Goal: Task Accomplishment & Management: Manage account settings

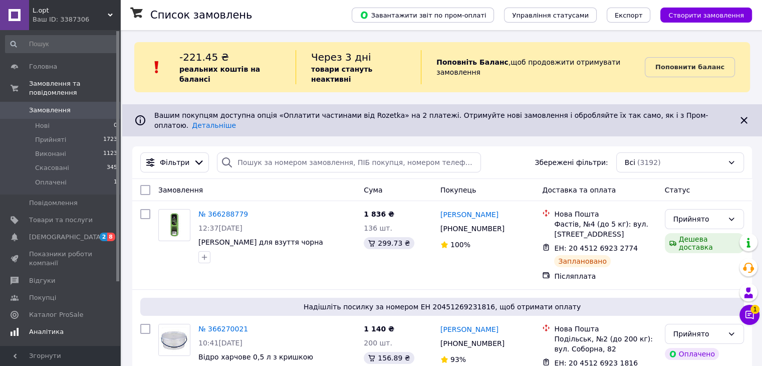
click at [46, 327] on span "Аналітика" at bounding box center [46, 331] width 35 height 9
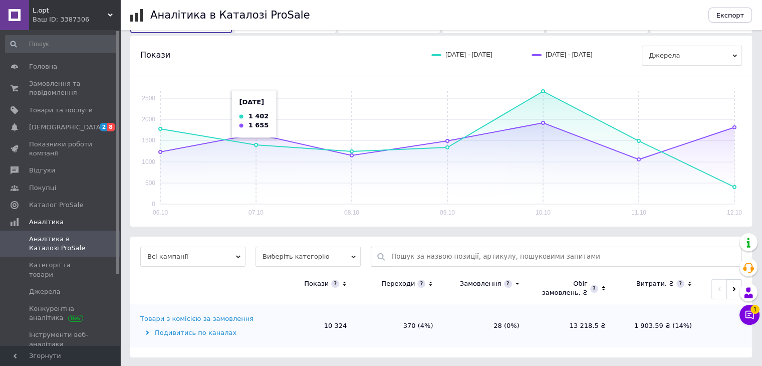
scroll to position [104, 0]
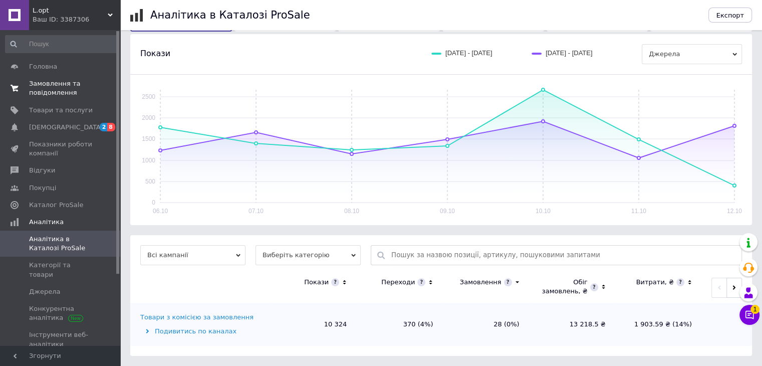
click at [64, 86] on span "Замовлення та повідомлення" at bounding box center [61, 88] width 64 height 18
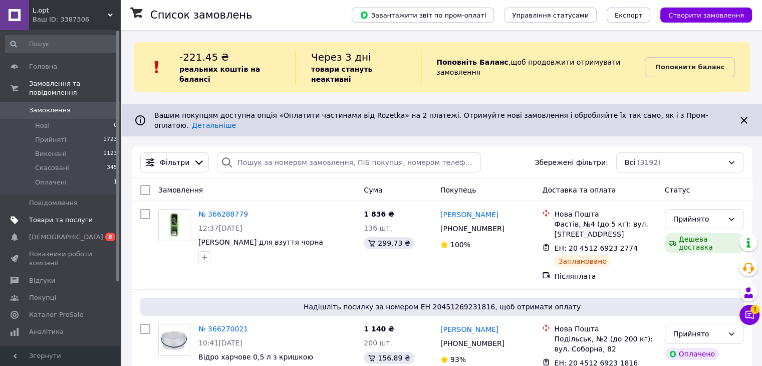
click at [64, 211] on link "Товари та послуги" at bounding box center [61, 219] width 123 height 17
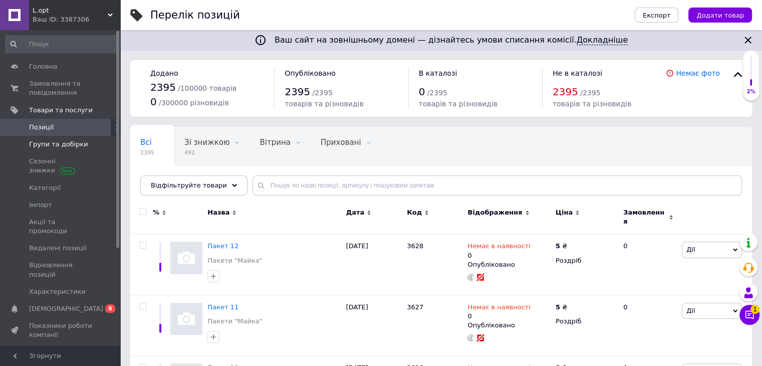
click at [75, 146] on span "Групи та добірки" at bounding box center [58, 144] width 59 height 9
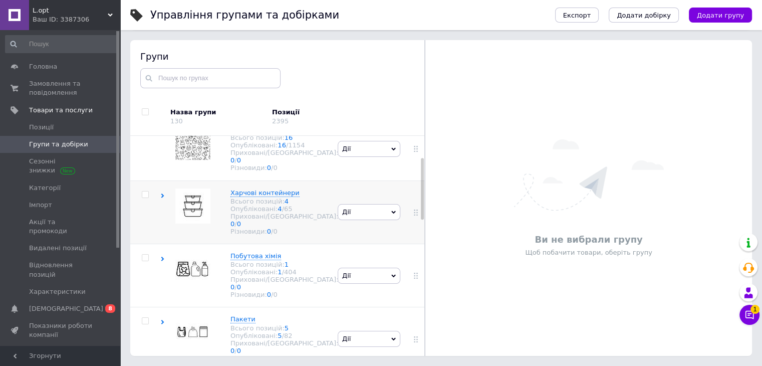
scroll to position [67, 0]
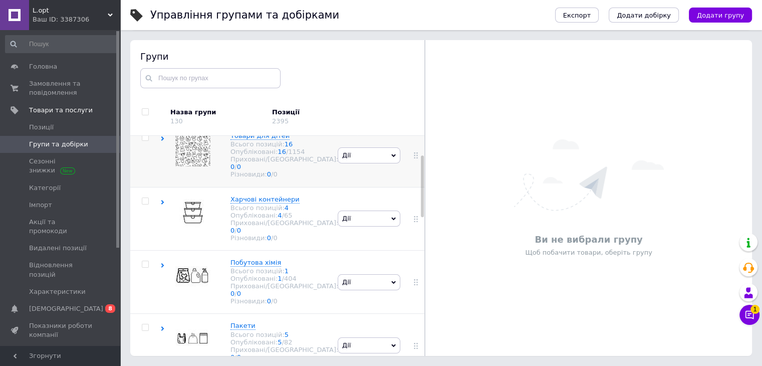
click at [203, 181] on div "Товари для дітей Всього позицій: 16 Опубліковані: 16 / 1154 Приховані/Видалені:…" at bounding box center [247, 155] width 175 height 63
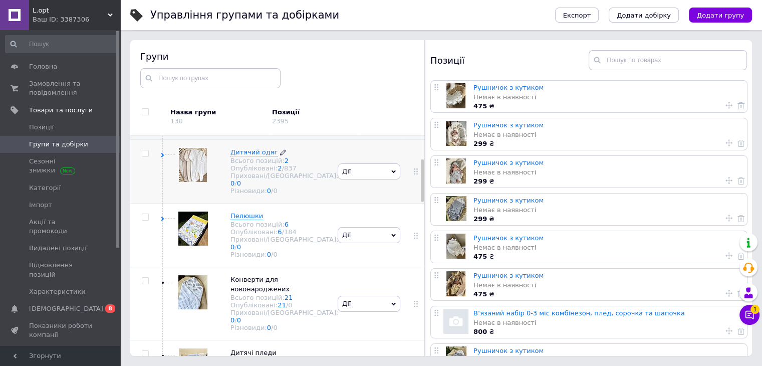
scroll to position [117, 0]
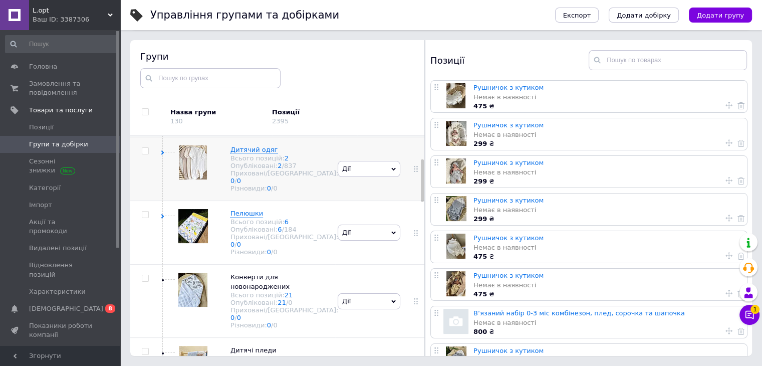
click at [239, 182] on div "Дитячий одяг Всього позицій: 2 Опубліковані: 2 / 837 Приховані/Видалені: 0 / 0 …" at bounding box center [274, 169] width 128 height 48
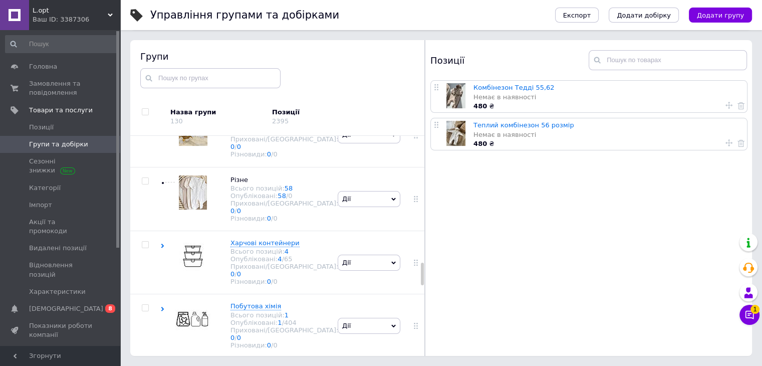
scroll to position [1335, 0]
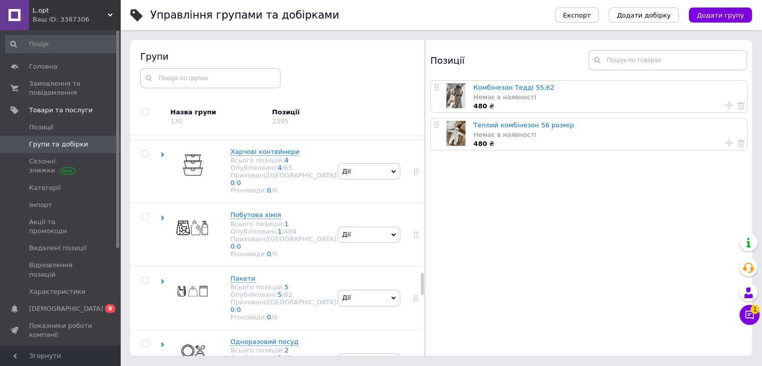
click at [234, 68] on div "Дитячі пледи Всього позицій: 46 Опубліковані: 46 / 0 Приховані/Видалені: 0 / 0 …" at bounding box center [274, 44] width 128 height 48
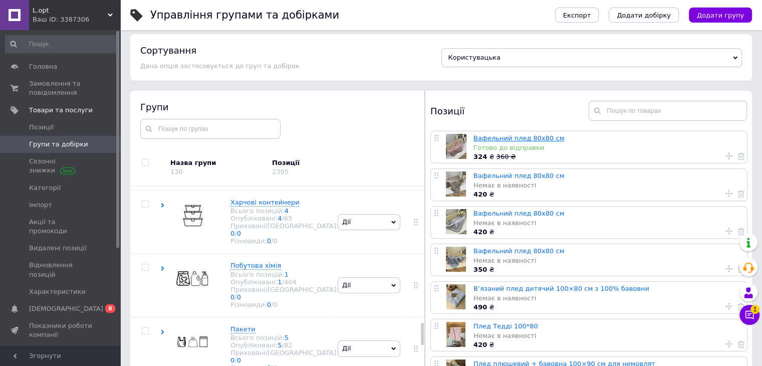
scroll to position [0, 0]
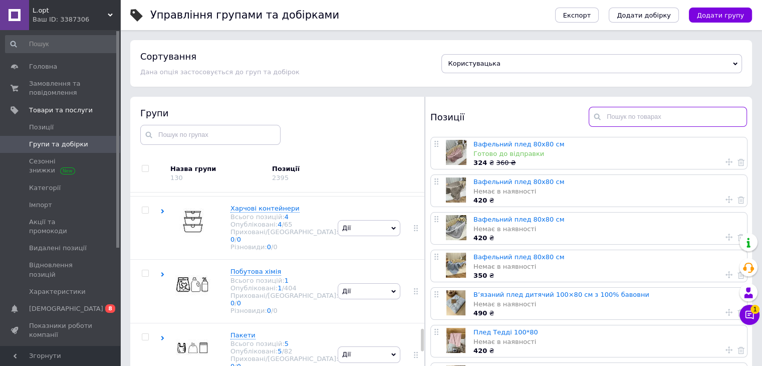
click at [632, 117] on input "text" at bounding box center [668, 117] width 158 height 20
type input "плюшевий"
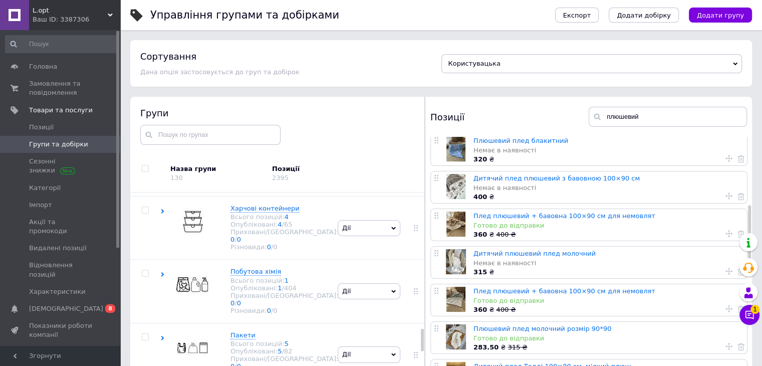
scroll to position [267, 0]
click at [75, 130] on span "Позиції" at bounding box center [61, 127] width 64 height 9
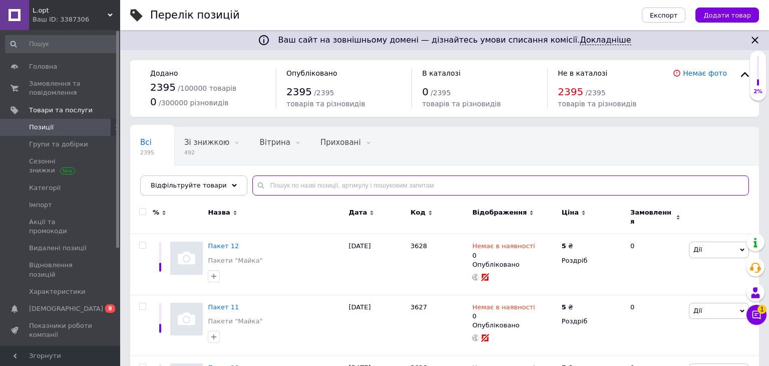
click at [311, 187] on input "text" at bounding box center [500, 185] width 497 height 20
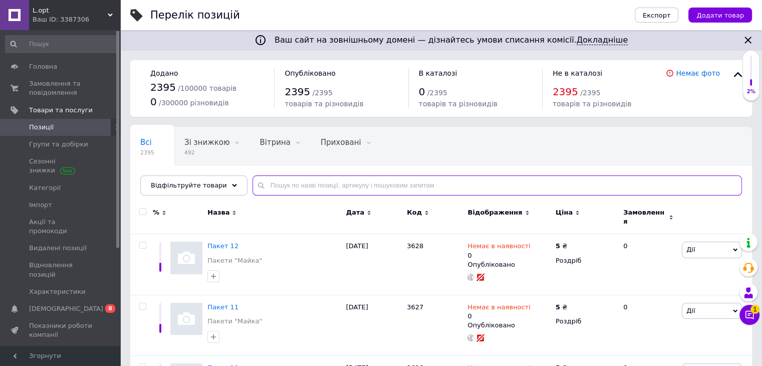
click at [311, 187] on input "text" at bounding box center [496, 185] width 489 height 20
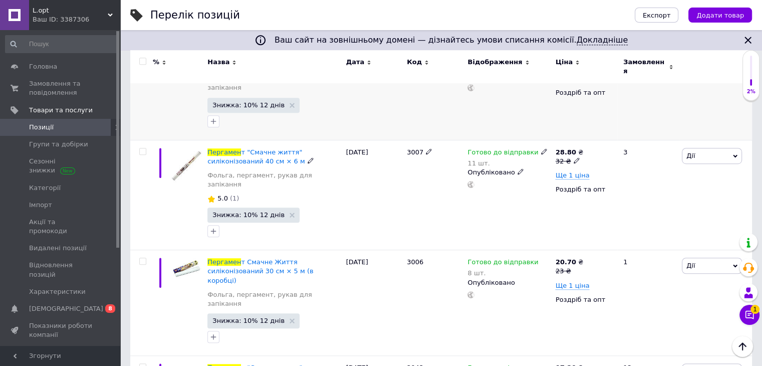
scroll to position [613, 0]
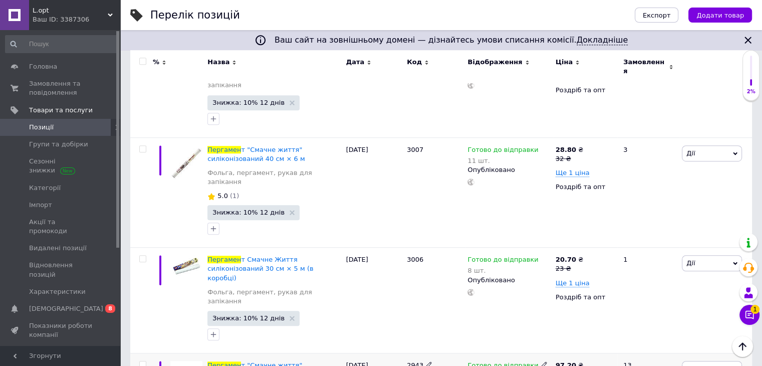
type input "пергамен"
click at [303, 361] on span "т "Смачне життя" силіконізований 30см х 50м" at bounding box center [255, 369] width 96 height 17
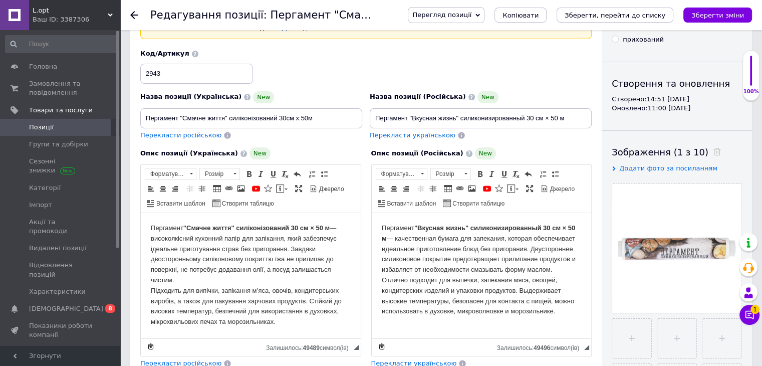
scroll to position [67, 0]
click at [285, 118] on input "Пергамент "Смачне життя" силіконізований 30см х 50м" at bounding box center [251, 118] width 222 height 20
type input "Пергамент "Смачне життя" силіконізований 28см х 50м"
click at [533, 117] on input "Пергамент "Вкусная жизнь" силиконизированный 30 см × 50 м" at bounding box center [481, 118] width 222 height 20
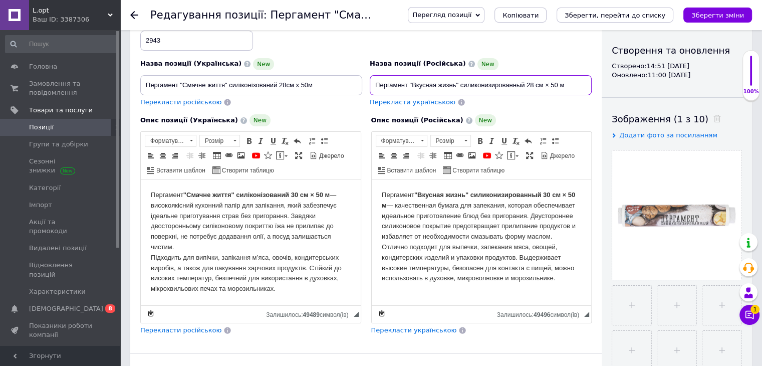
scroll to position [100, 0]
type input "Пергамент "Вкусная жизнь" силиконизированный 28 см × 50 м"
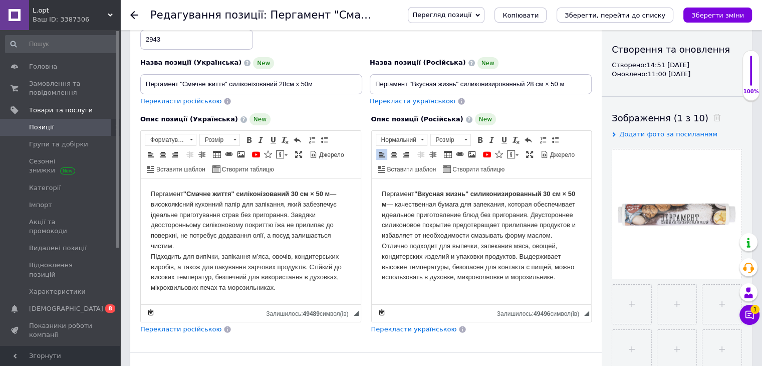
click at [550, 196] on strong ""Вкусная жизнь" силиконизированный 30 см × 50 м" at bounding box center [477, 199] width 193 height 18
click at [301, 193] on strong ""Смачне життя" силіконізований 30 см × 50 м" at bounding box center [256, 194] width 146 height 8
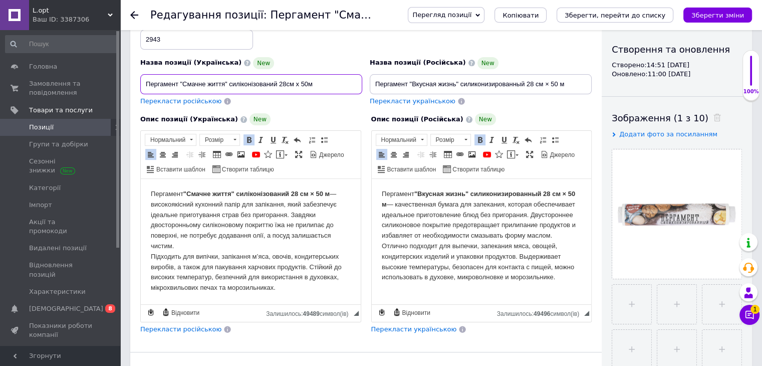
click at [286, 84] on input "Пергамент "Смачне життя" силіконізований 28см х 50м" at bounding box center [251, 84] width 222 height 20
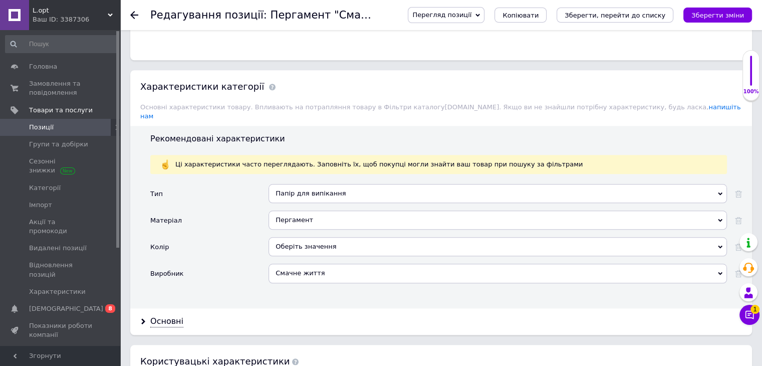
scroll to position [985, 0]
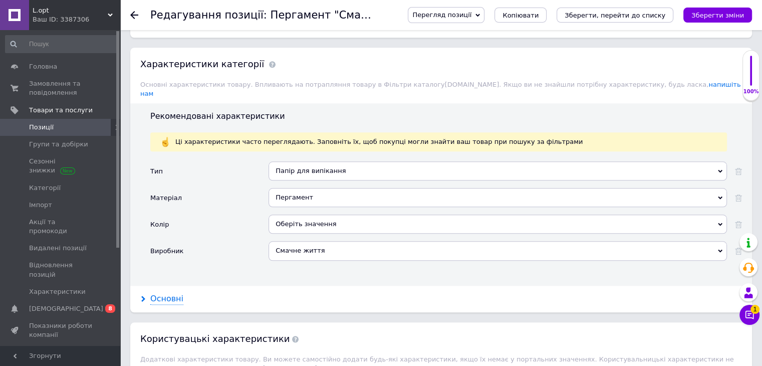
type input "Пергамент "Смачне життя" силіконізований 28 см х 50м"
click at [170, 293] on div "Основні" at bounding box center [166, 299] width 33 height 12
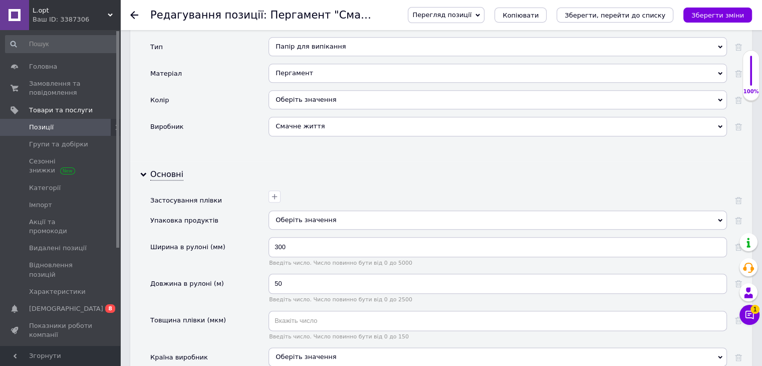
scroll to position [1152, 0]
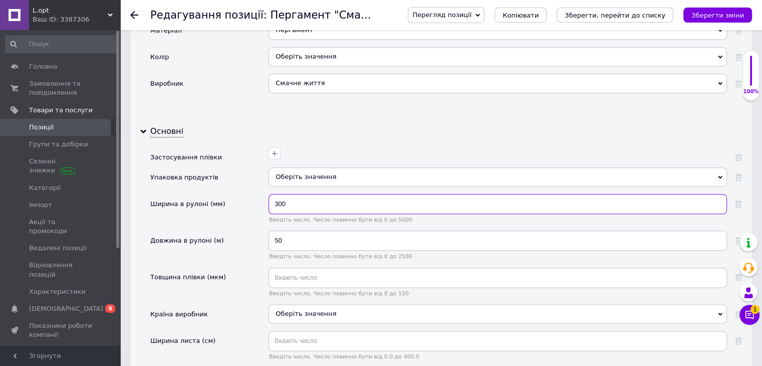
drag, startPoint x: 291, startPoint y: 189, endPoint x: 253, endPoint y: 185, distance: 37.8
click at [253, 194] on div "Ширина в рулоні (мм) 300 Введіть число. Число повинно бути від 0 до 5000" at bounding box center [446, 212] width 592 height 37
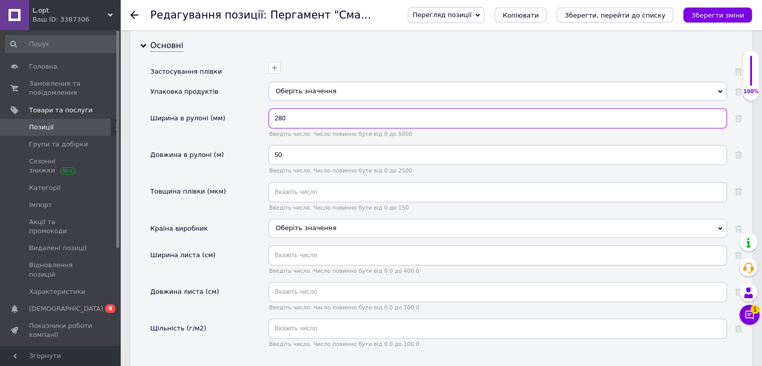
scroll to position [1252, 0]
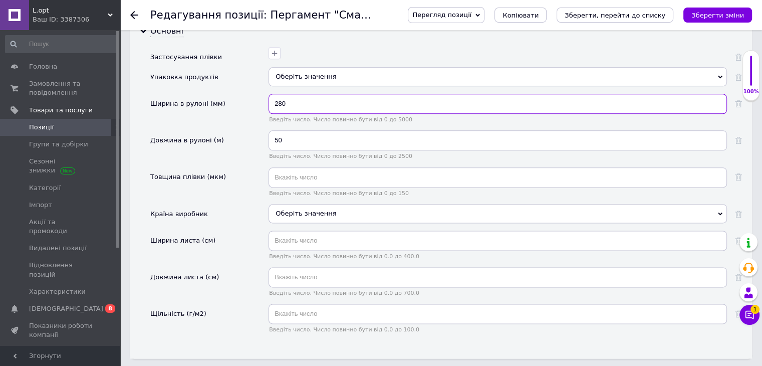
type input "280"
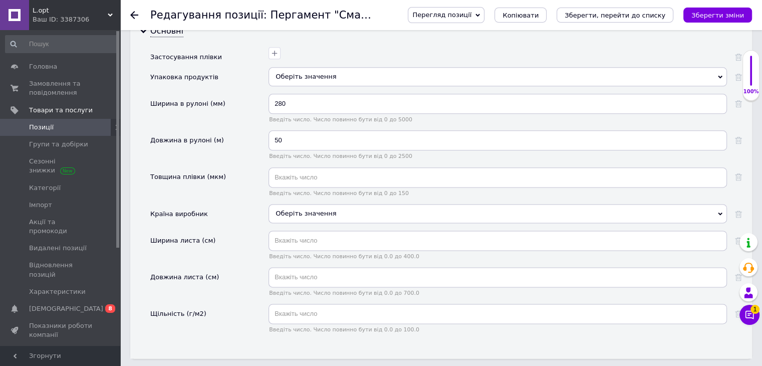
click at [711, 27] on div "Перегляд позиції Зберегти та переглянути на сайті Зберегти та переглянути на ма…" at bounding box center [570, 15] width 364 height 30
click at [712, 21] on button "Зберегти зміни" at bounding box center [717, 15] width 69 height 15
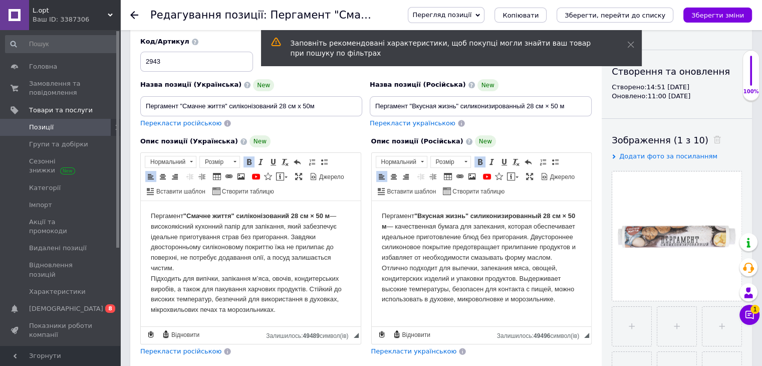
scroll to position [52, 0]
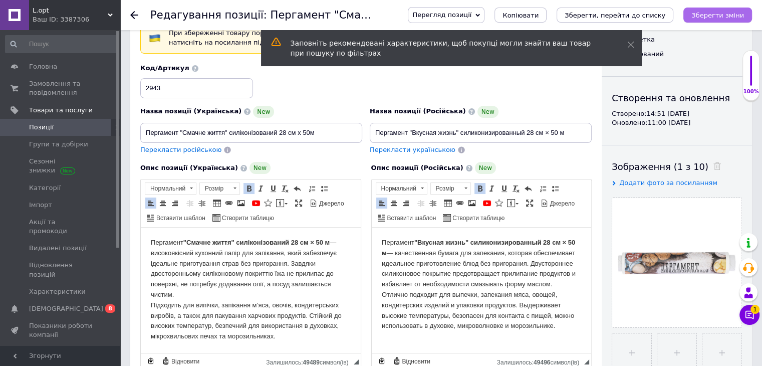
click at [712, 12] on icon "Зберегти зміни" at bounding box center [717, 16] width 53 height 8
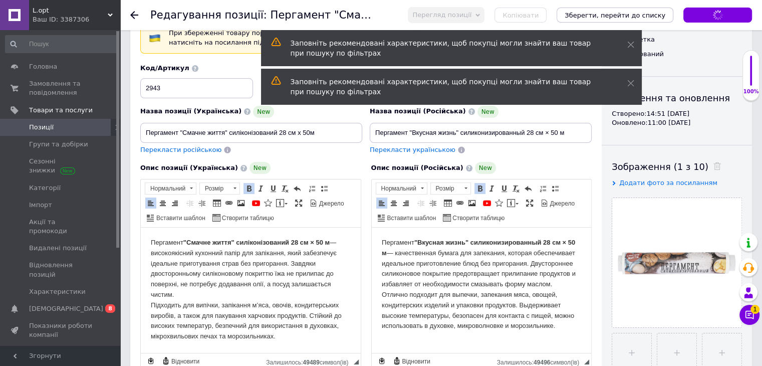
click at [61, 126] on span "Позиції" at bounding box center [61, 127] width 64 height 9
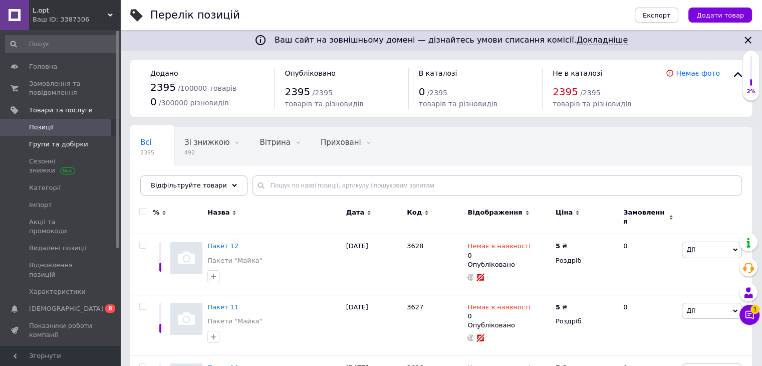
click at [70, 141] on span "Групи та добірки" at bounding box center [58, 144] width 59 height 9
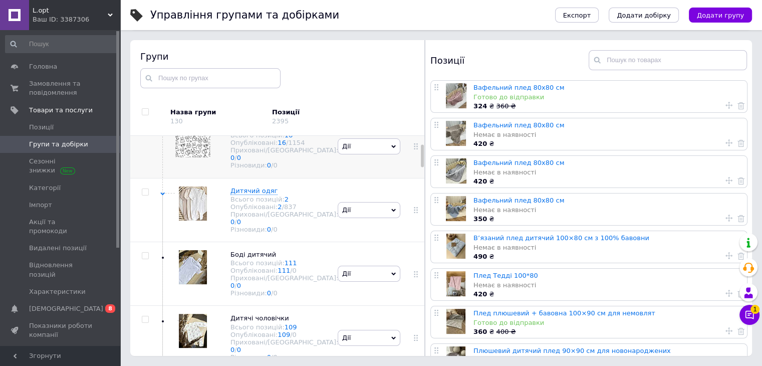
scroll to position [26, 0]
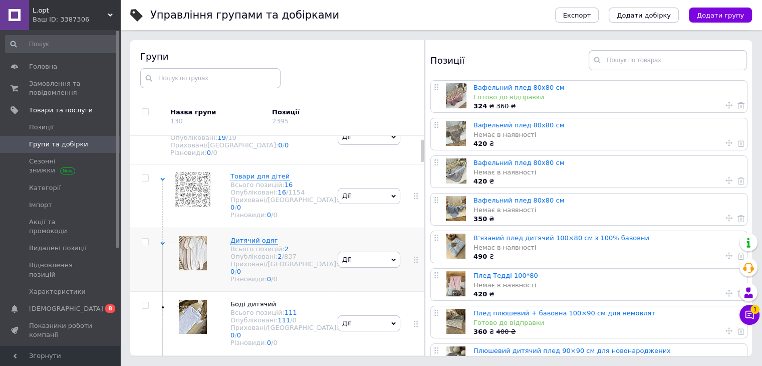
click at [207, 255] on img at bounding box center [193, 253] width 28 height 34
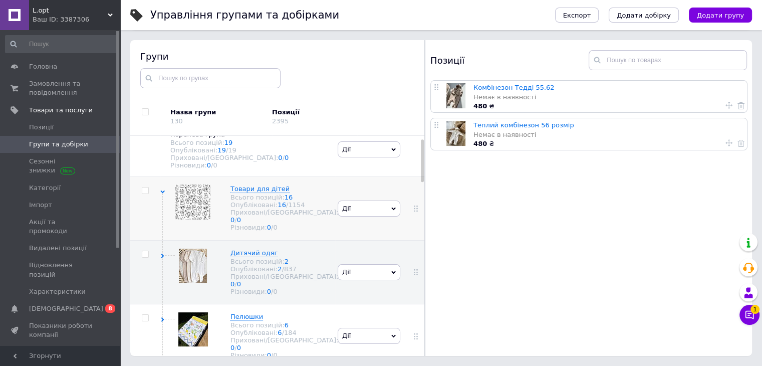
scroll to position [0, 0]
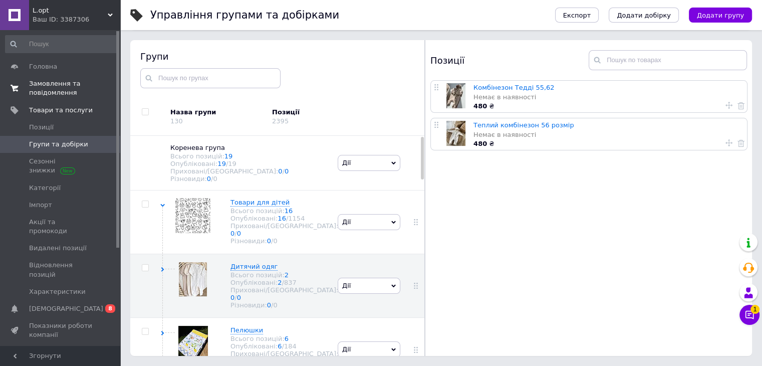
click at [75, 97] on span "Замовлення та повідомлення" at bounding box center [61, 88] width 64 height 18
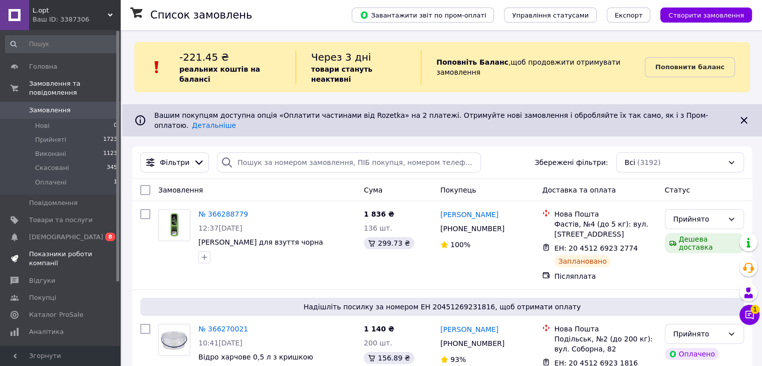
click at [76, 261] on link "Показники роботи компанії" at bounding box center [61, 258] width 123 height 26
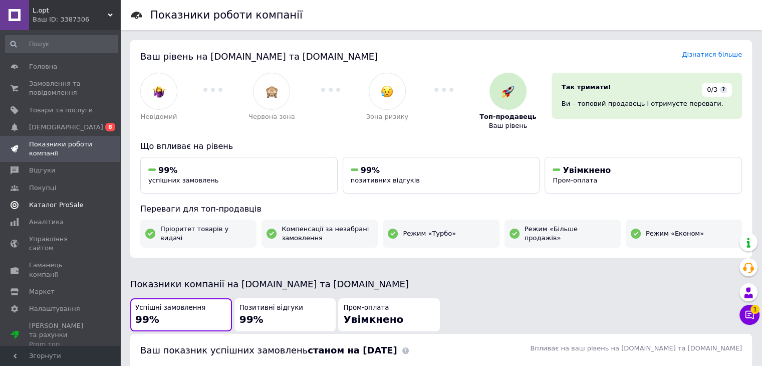
click at [70, 201] on span "Каталог ProSale" at bounding box center [56, 204] width 54 height 9
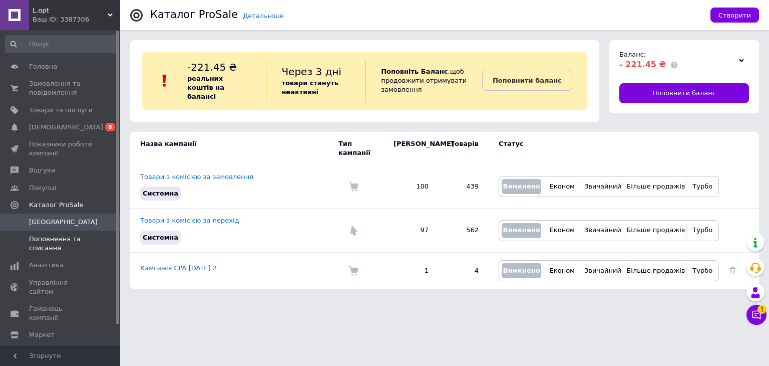
click at [61, 241] on span "Поповнення та списання" at bounding box center [61, 243] width 64 height 18
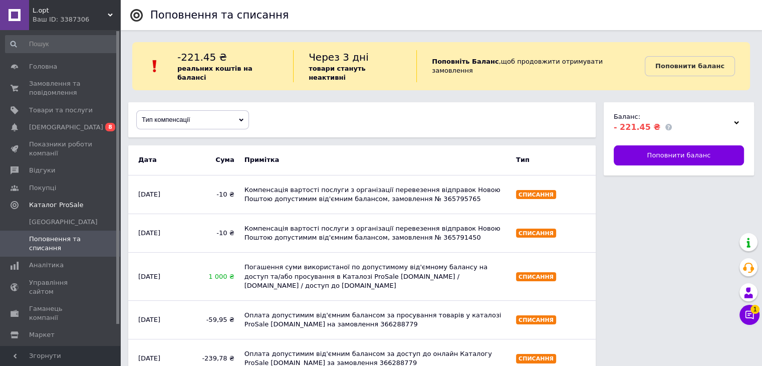
click at [737, 120] on icon at bounding box center [736, 122] width 5 height 5
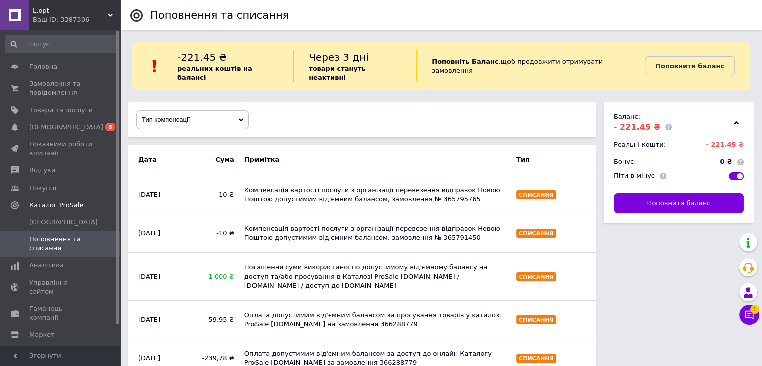
click at [737, 120] on icon at bounding box center [736, 122] width 5 height 5
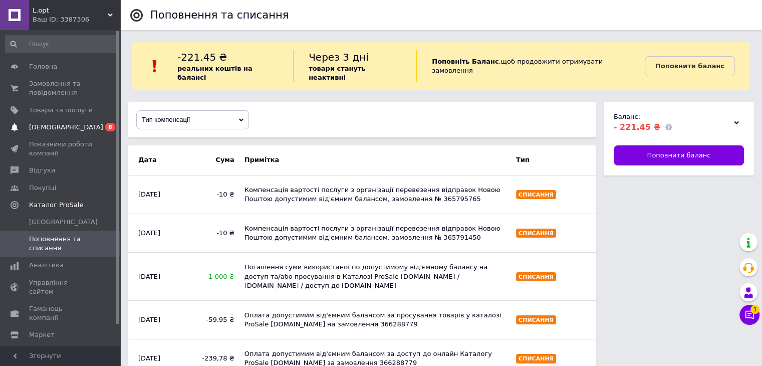
click at [94, 123] on span "0 8" at bounding box center [107, 127] width 28 height 9
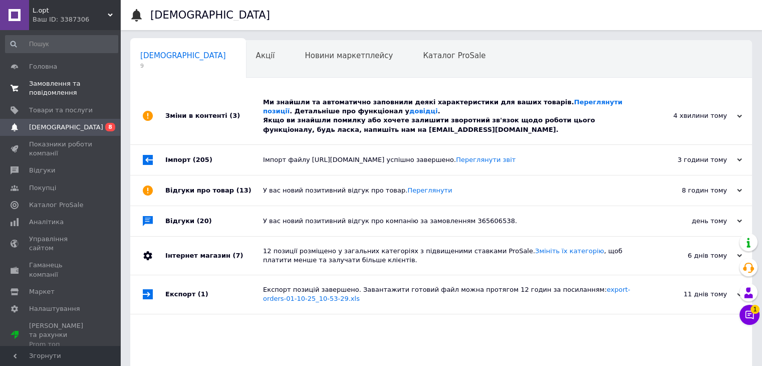
click at [78, 92] on span "Замовлення та повідомлення" at bounding box center [61, 88] width 64 height 18
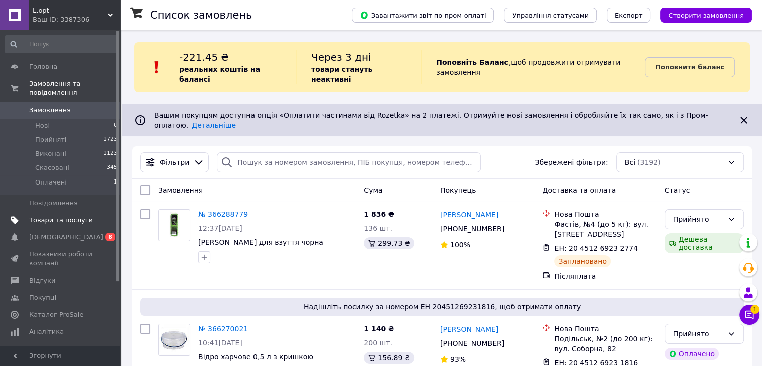
click at [81, 217] on link "Товари та послуги" at bounding box center [61, 219] width 123 height 17
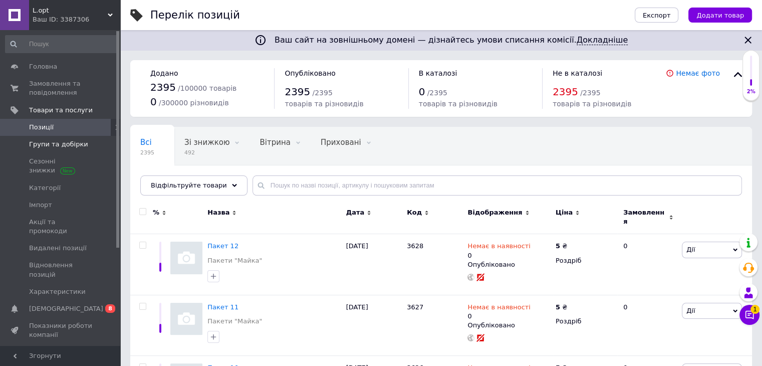
click at [75, 141] on span "Групи та добірки" at bounding box center [58, 144] width 59 height 9
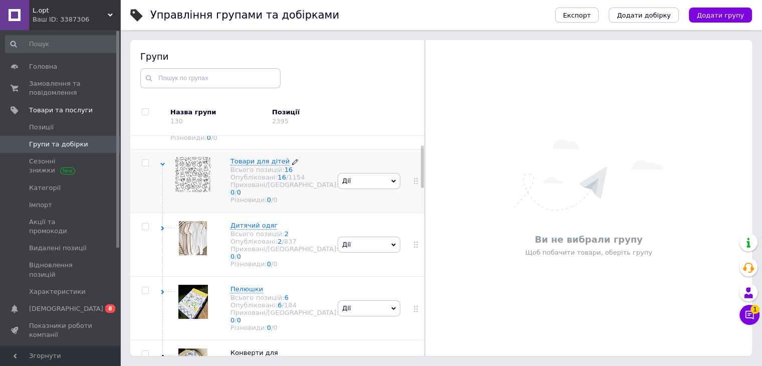
scroll to position [44, 0]
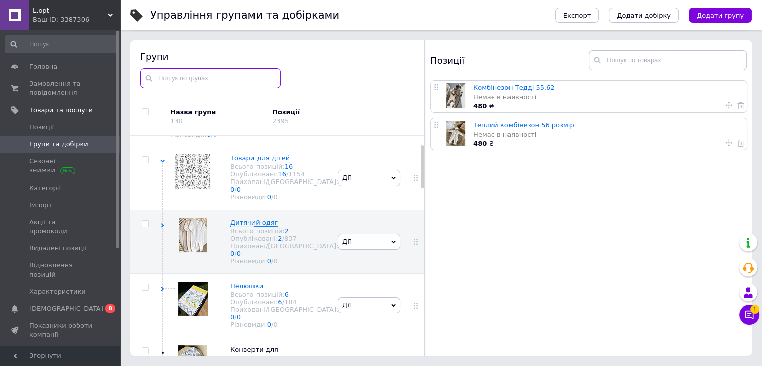
click at [213, 80] on input "text" at bounding box center [210, 78] width 140 height 20
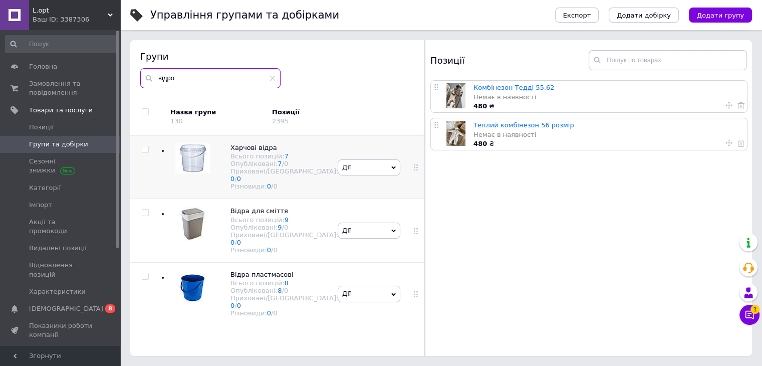
type input "відро"
click at [219, 153] on div "Харчові відра Всього позицій: 7 Опубліковані: 7 / 0 Приховані/Видалені: 0 / 0 Р…" at bounding box center [274, 167] width 128 height 48
